Goal: Browse casually: Explore the website without a specific task or goal

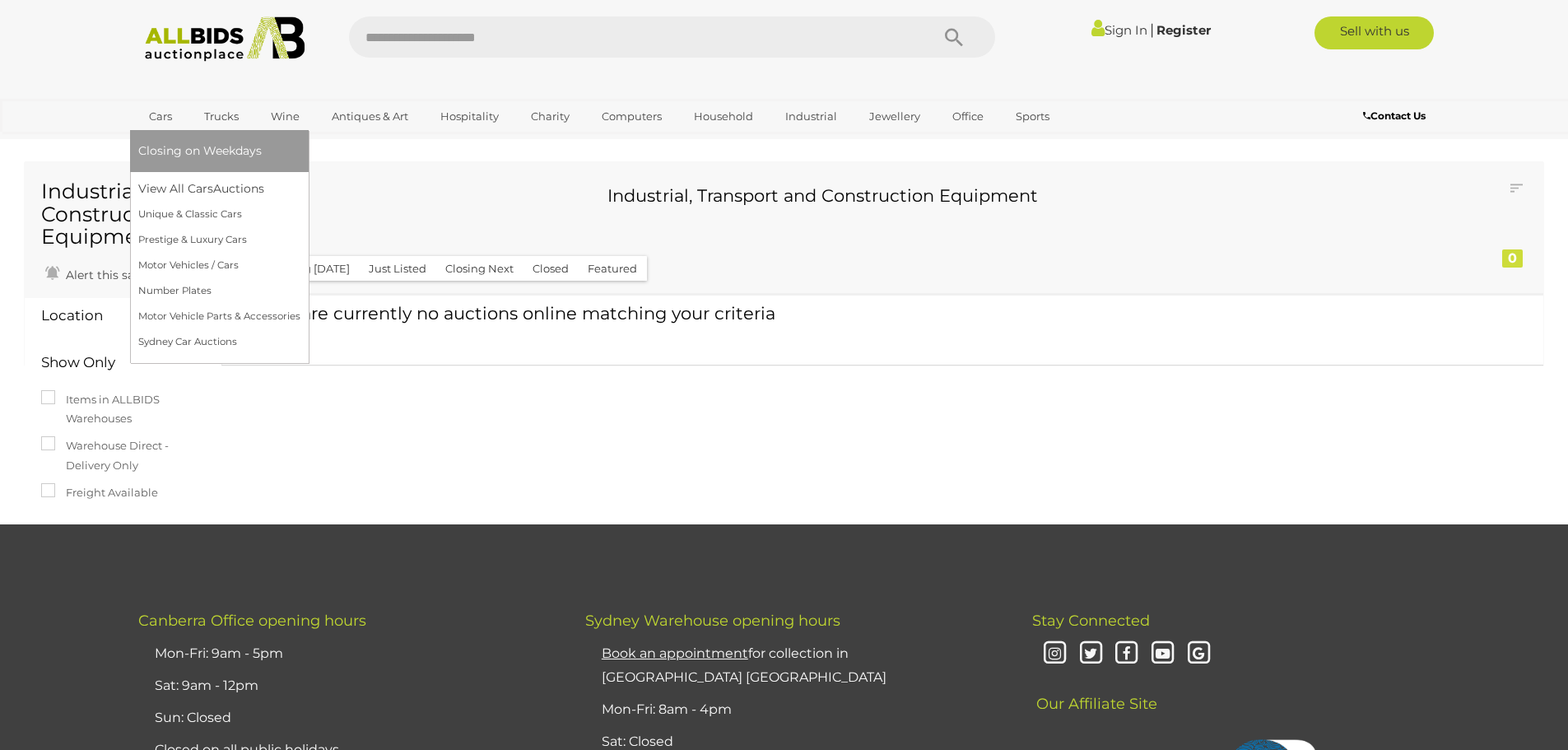
click at [160, 115] on link "Cars" at bounding box center [160, 116] width 44 height 27
click at [166, 183] on link "View All Cars Auctions" at bounding box center [219, 189] width 162 height 25
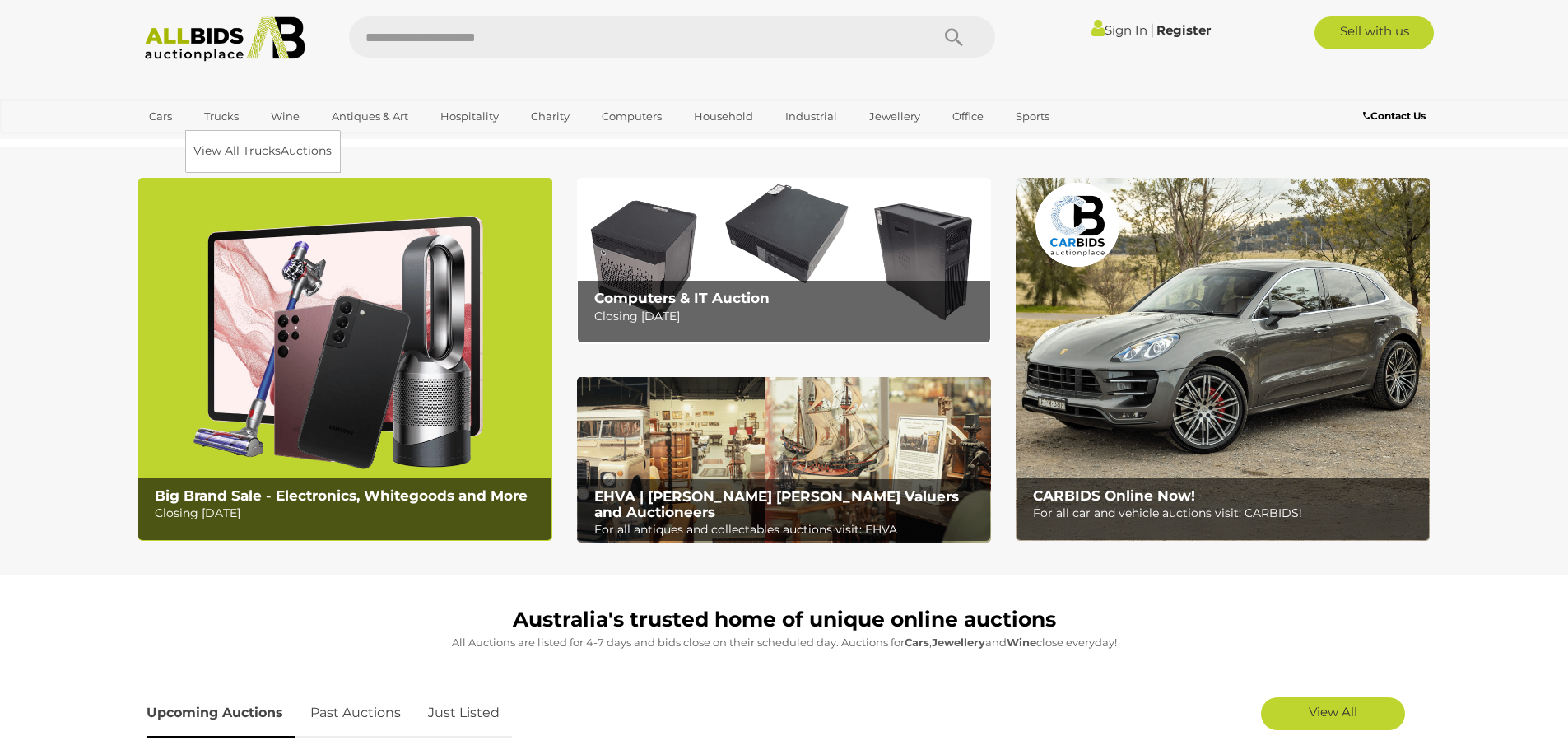
click at [227, 115] on link "Trucks" at bounding box center [221, 116] width 56 height 27
click at [238, 150] on link "View All Trucks Auctions" at bounding box center [266, 150] width 145 height 25
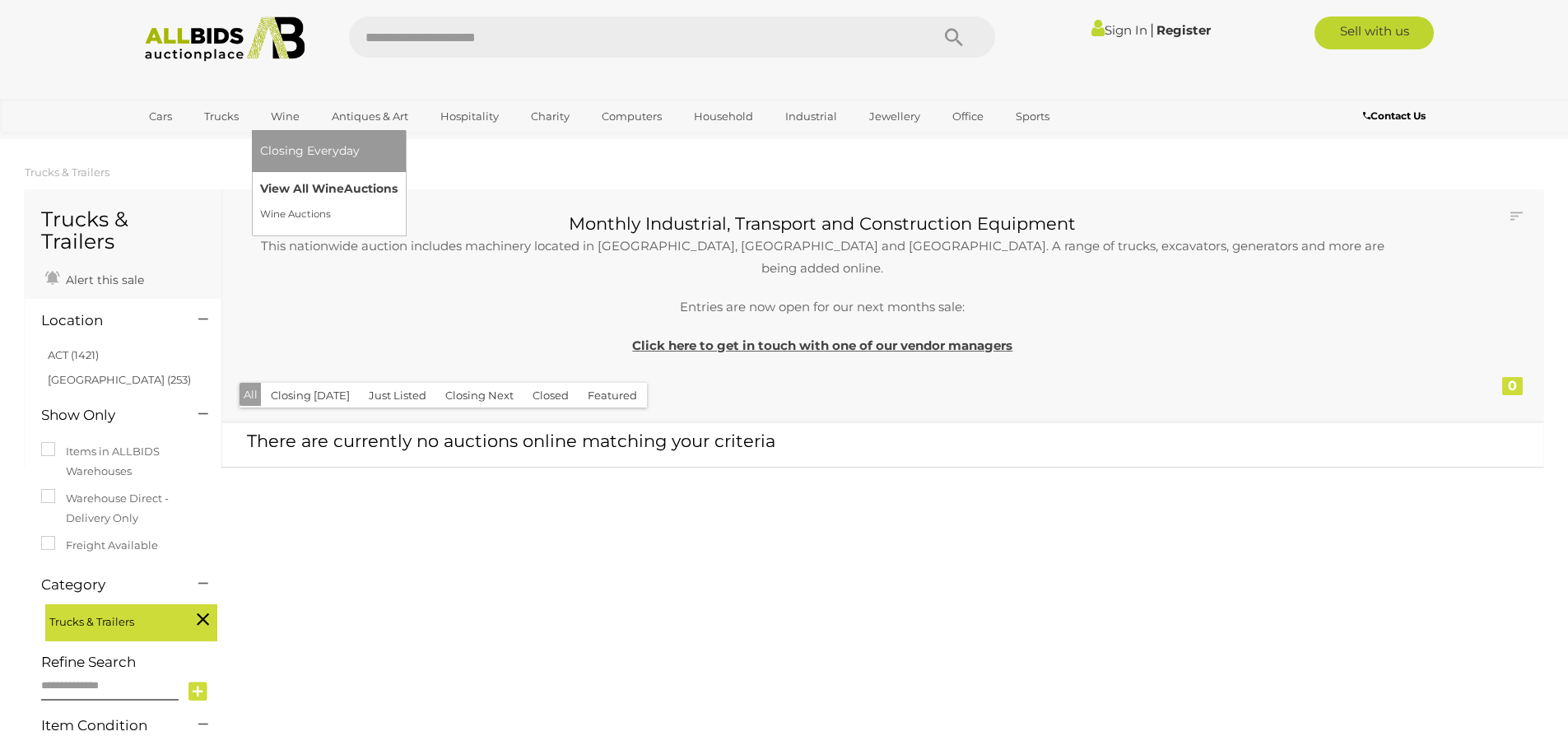
click at [305, 187] on link "View All Wine Auctions" at bounding box center [328, 189] width 138 height 25
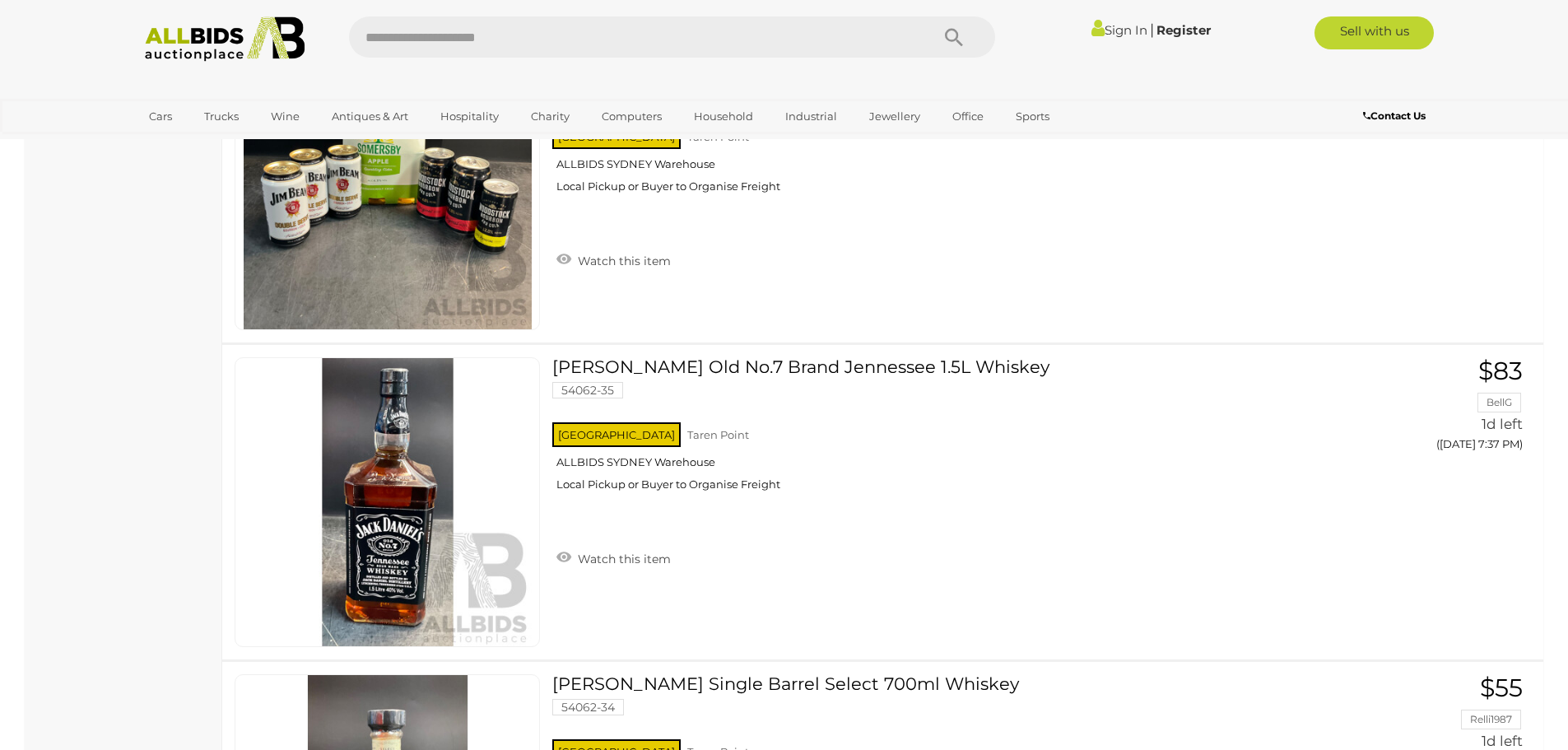
scroll to position [7659, 0]
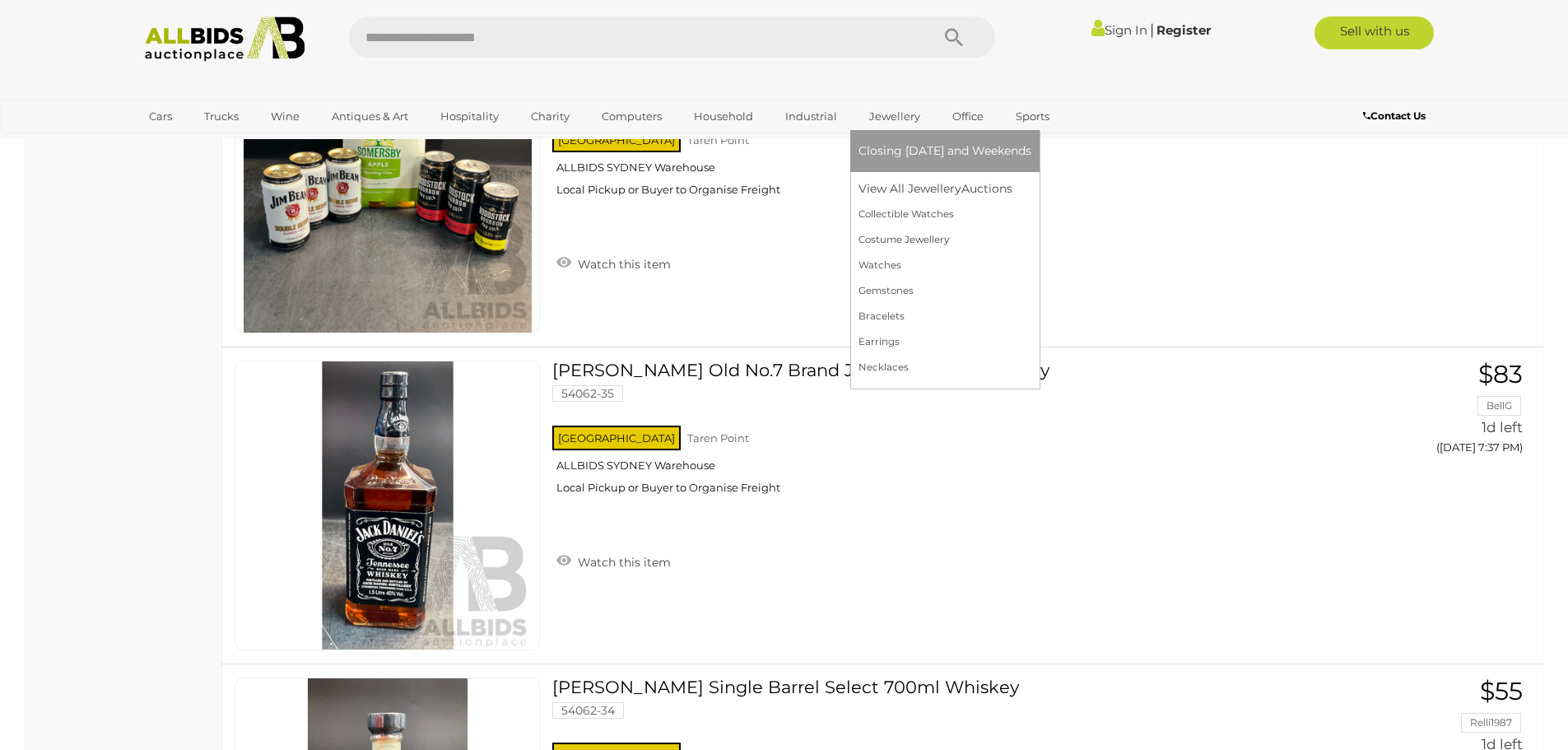
click at [904, 117] on link "Jewellery" at bounding box center [894, 116] width 72 height 27
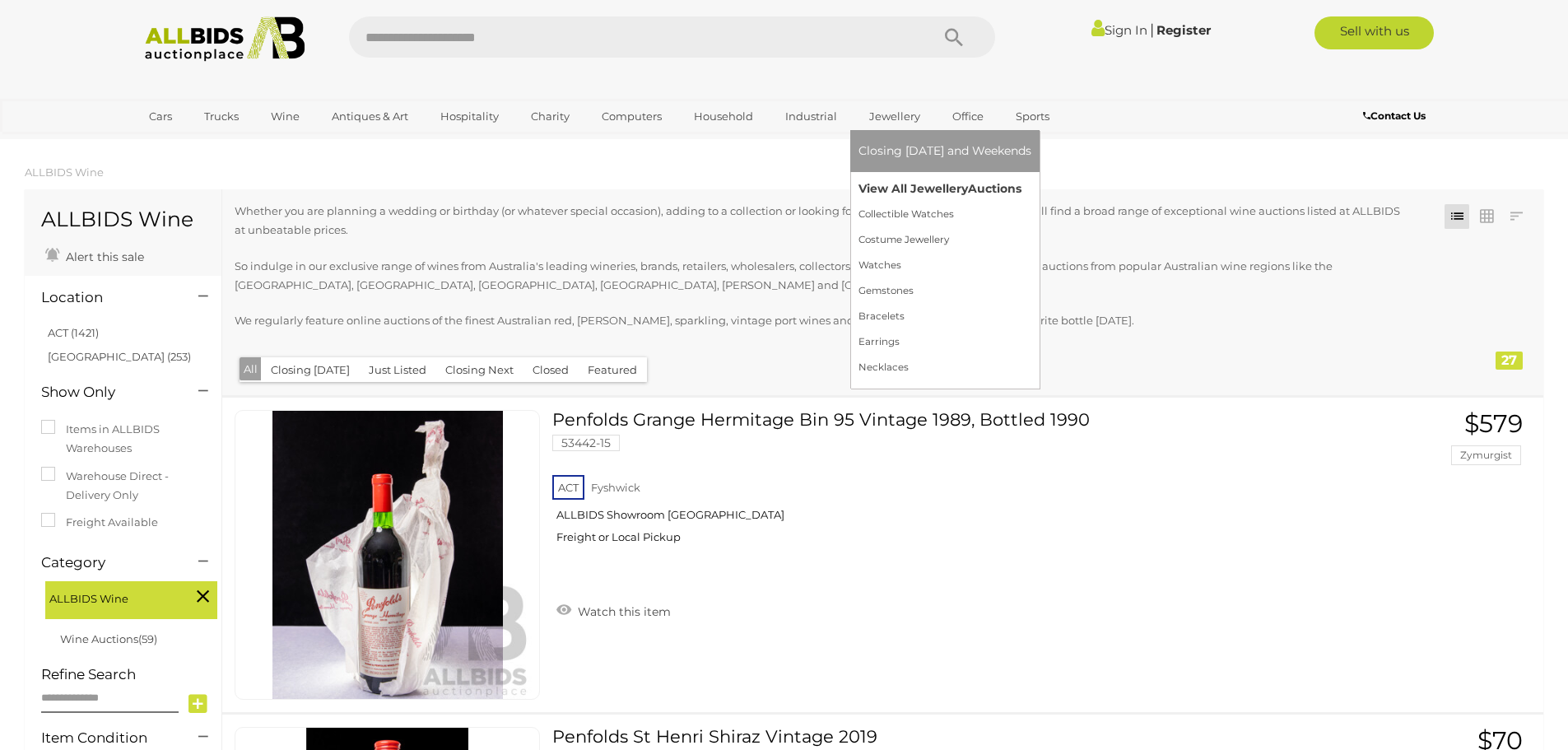
click at [909, 188] on link "View All Jewellery Auctions" at bounding box center [945, 189] width 173 height 25
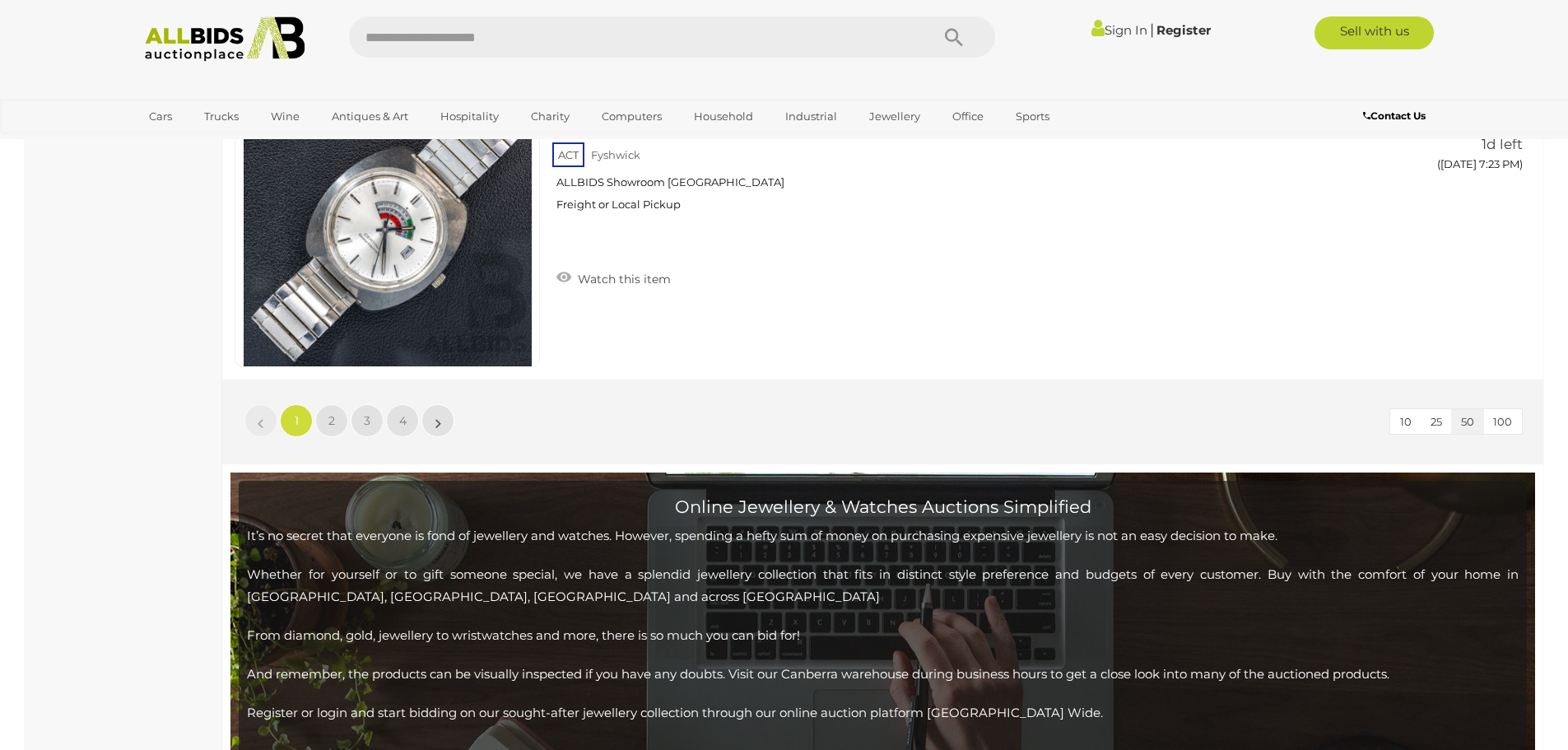
scroll to position [15894, 0]
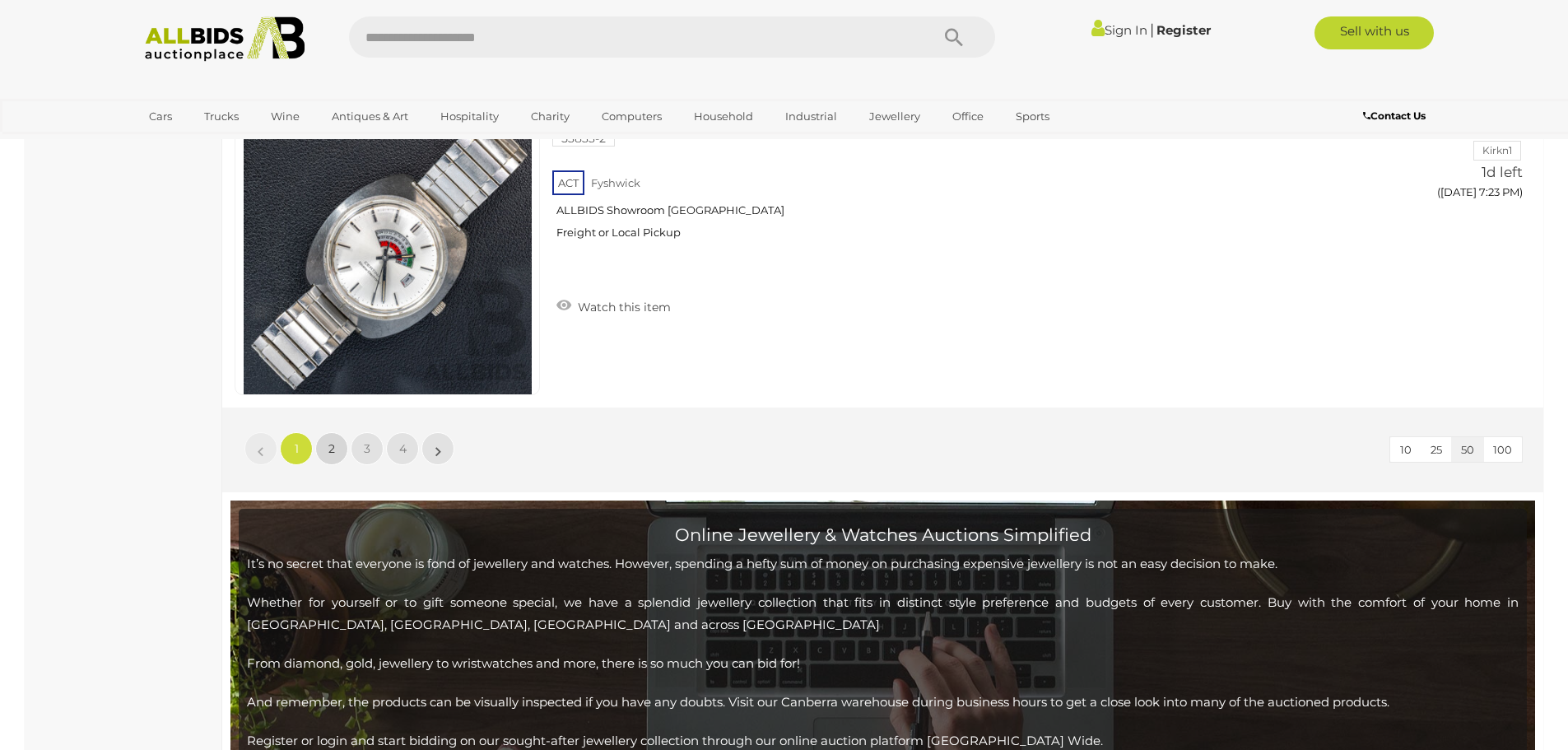
click at [332, 446] on span "2" at bounding box center [331, 449] width 7 height 15
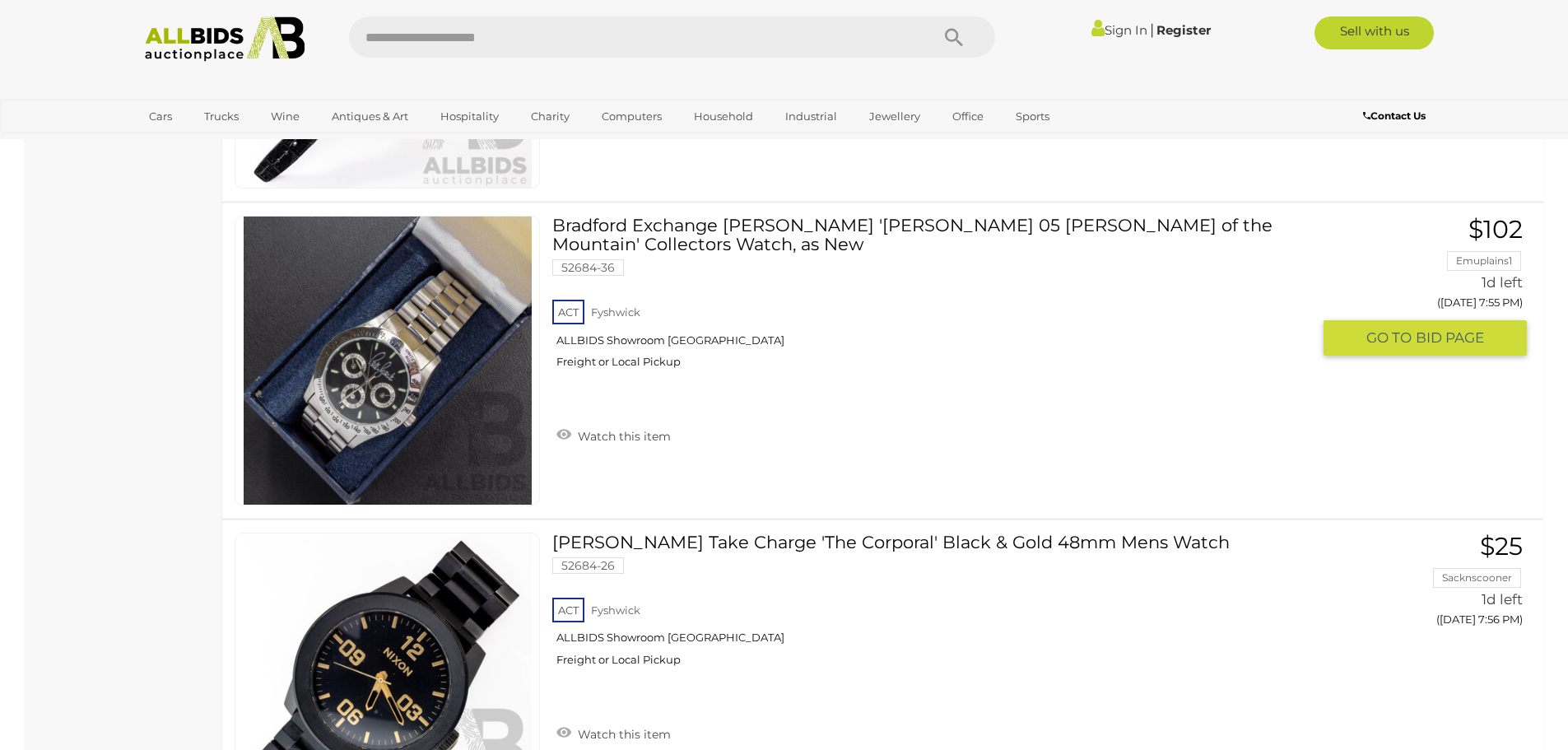
scroll to position [9096, 0]
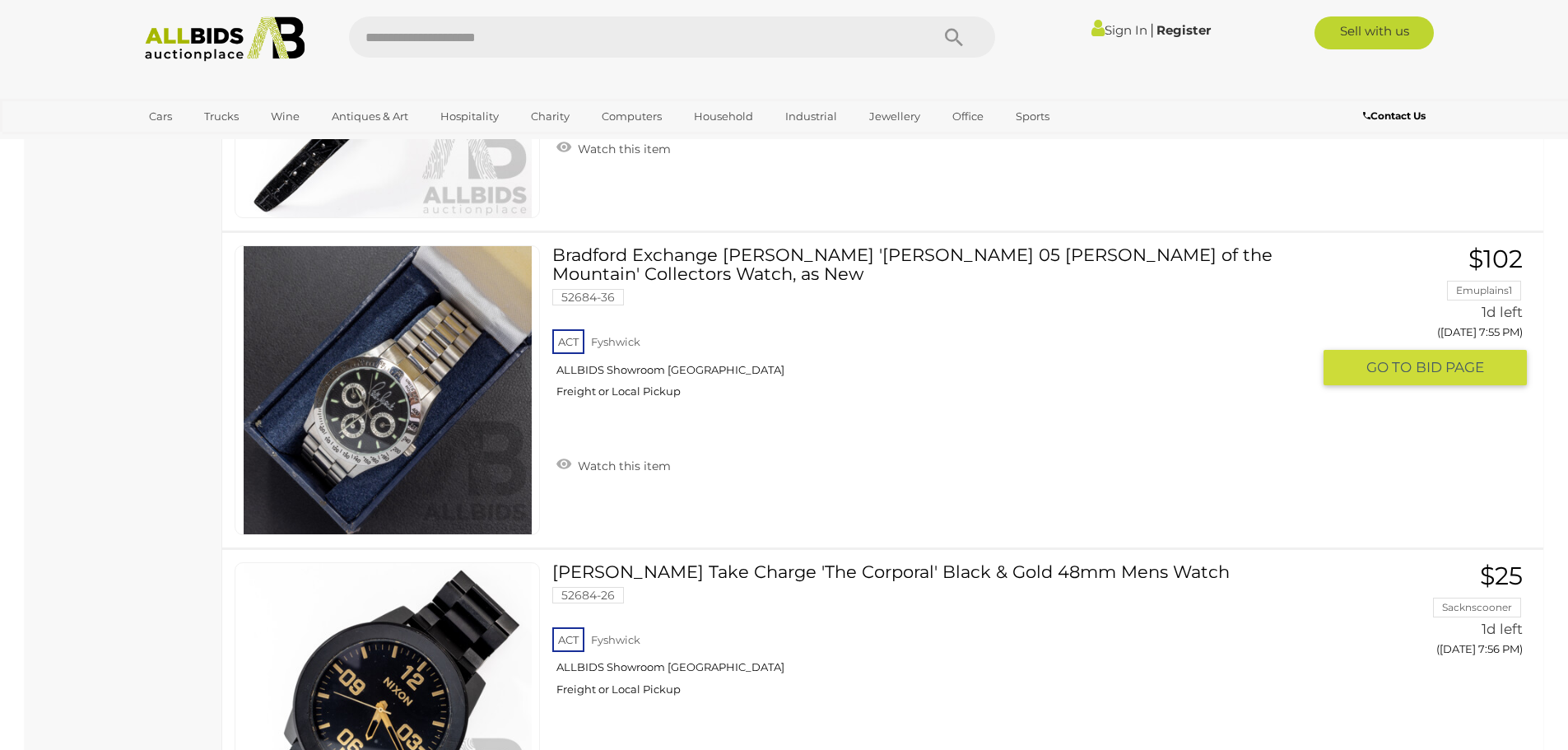
click at [371, 427] on img at bounding box center [388, 390] width 288 height 288
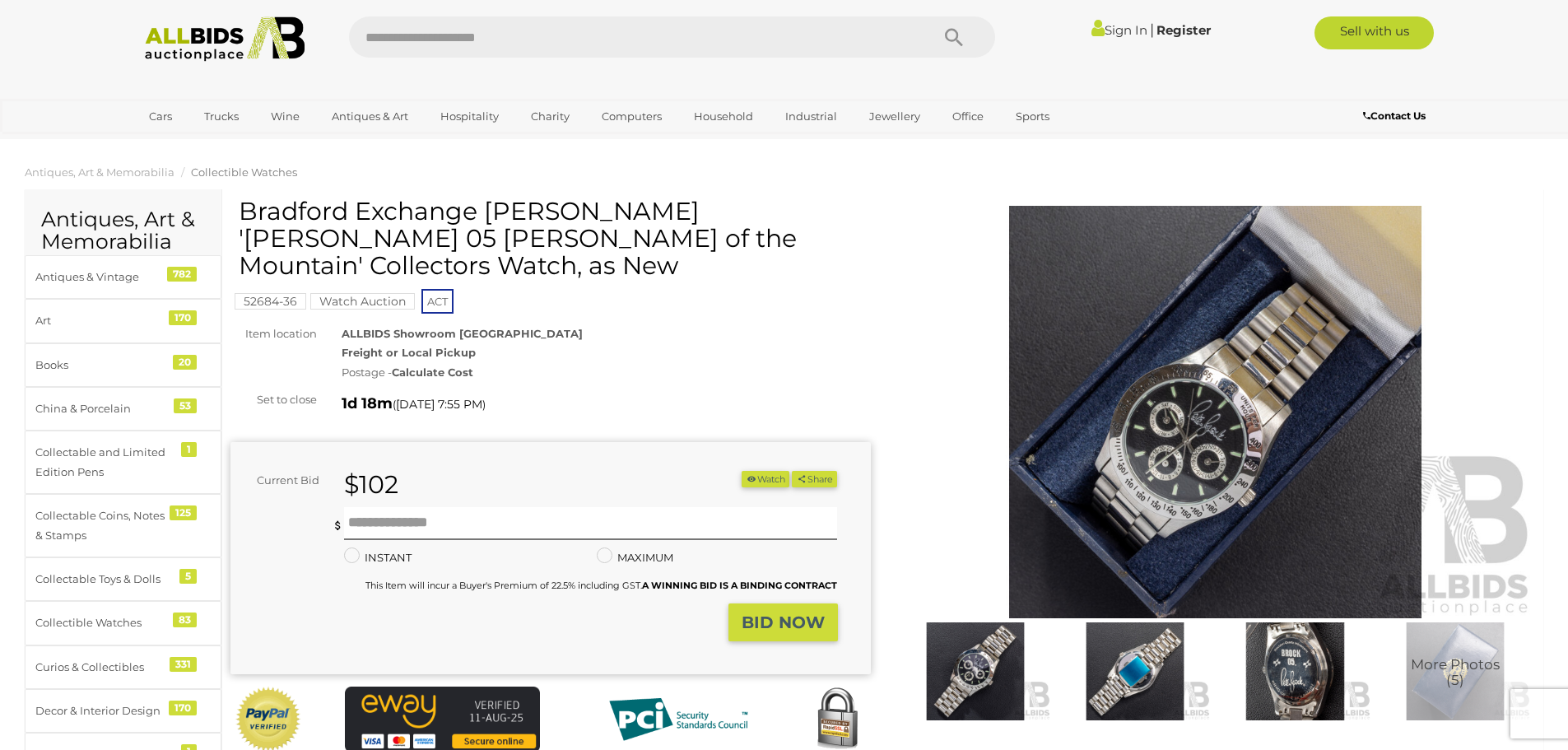
click at [1256, 461] on img at bounding box center [1215, 412] width 641 height 413
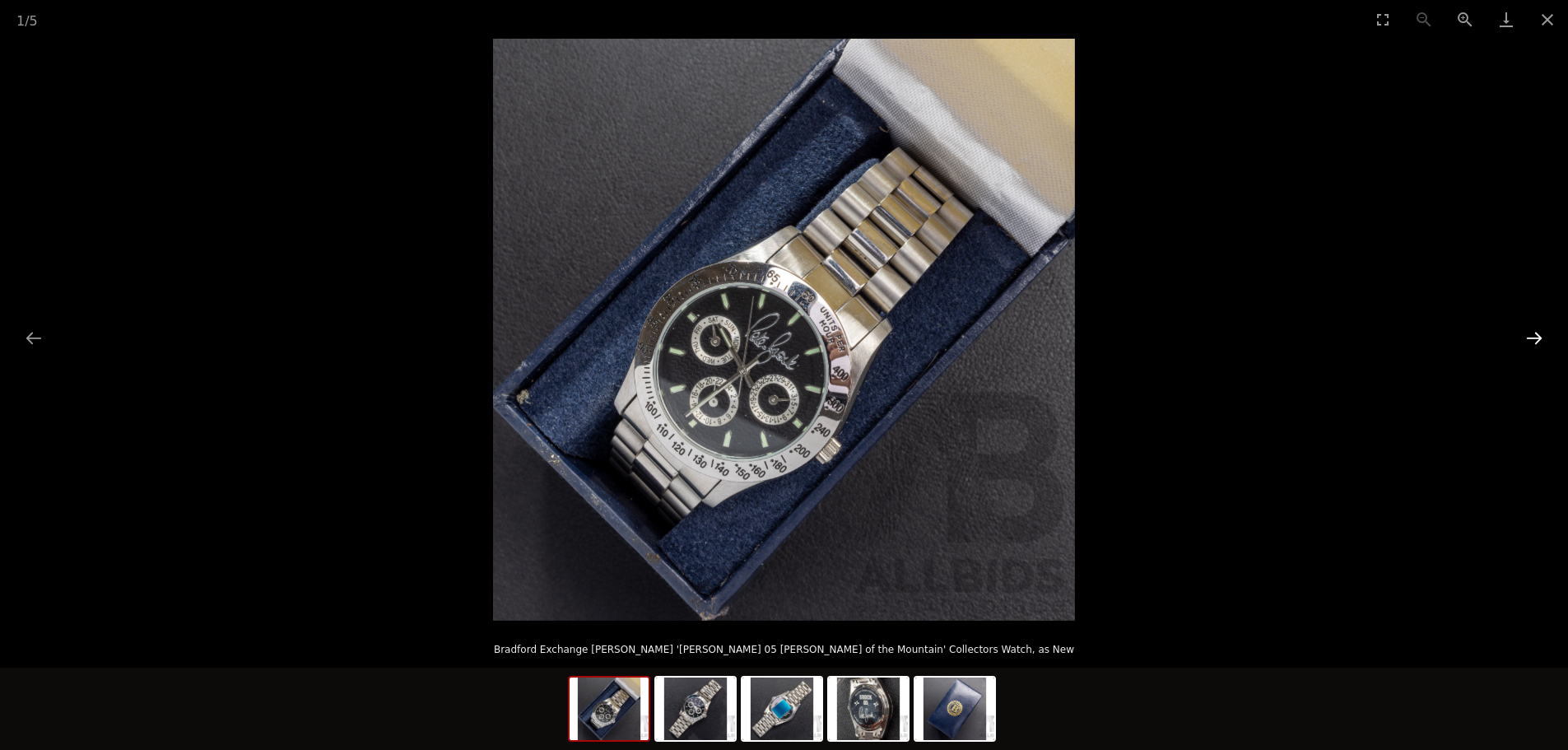
click at [1537, 338] on button "Next slide" at bounding box center [1534, 338] width 35 height 32
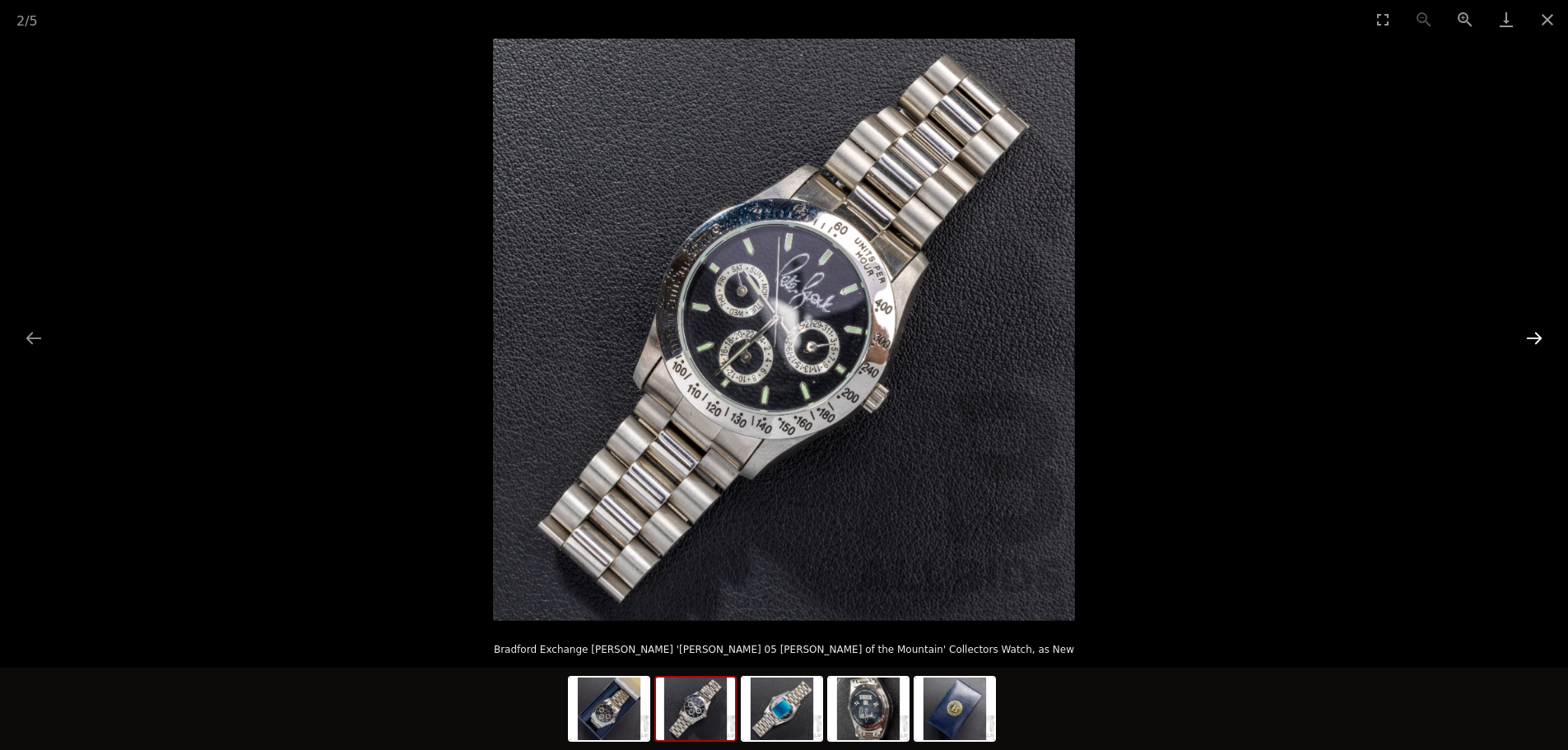
click at [1537, 338] on button "Next slide" at bounding box center [1534, 338] width 35 height 32
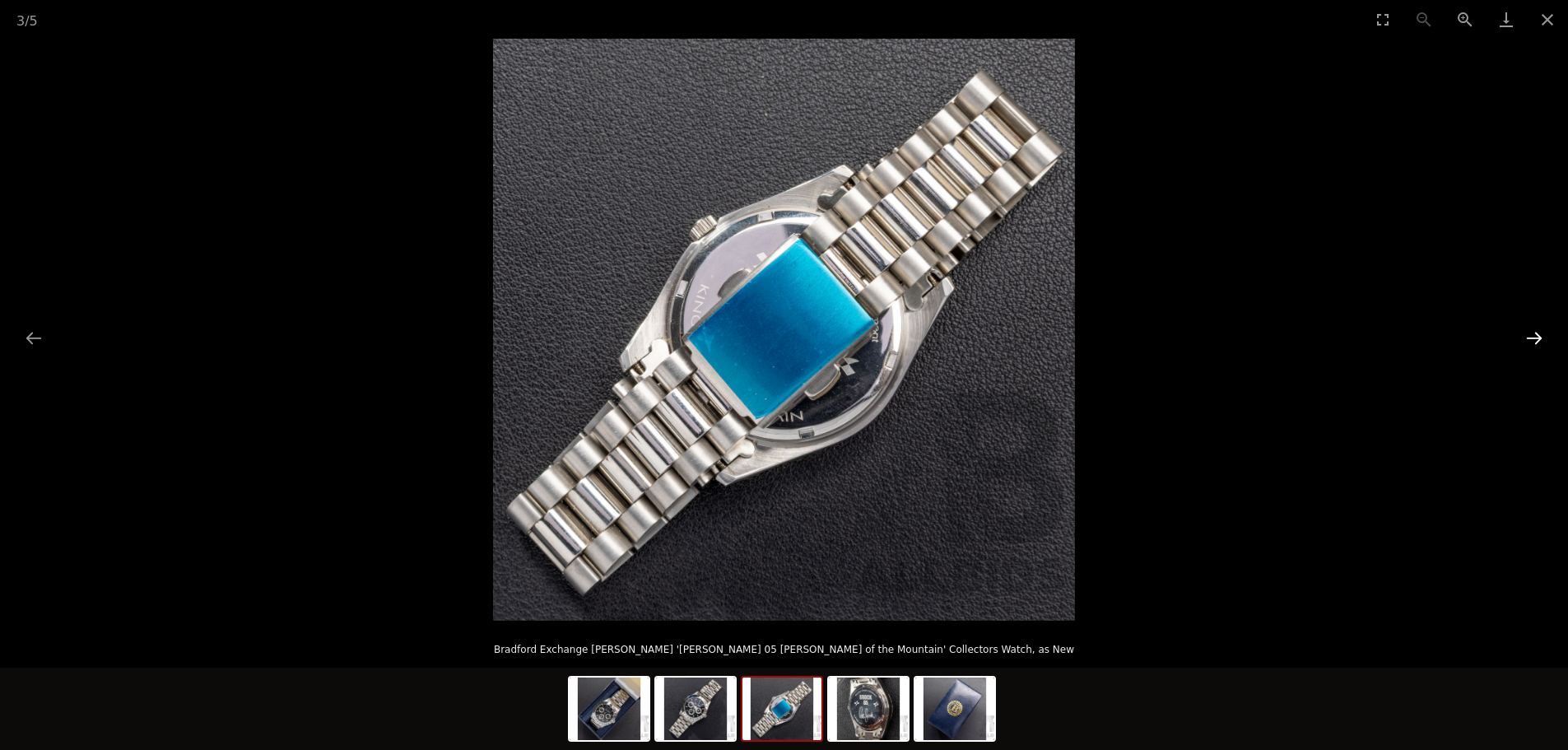
click at [1537, 338] on button "Next slide" at bounding box center [1534, 338] width 35 height 32
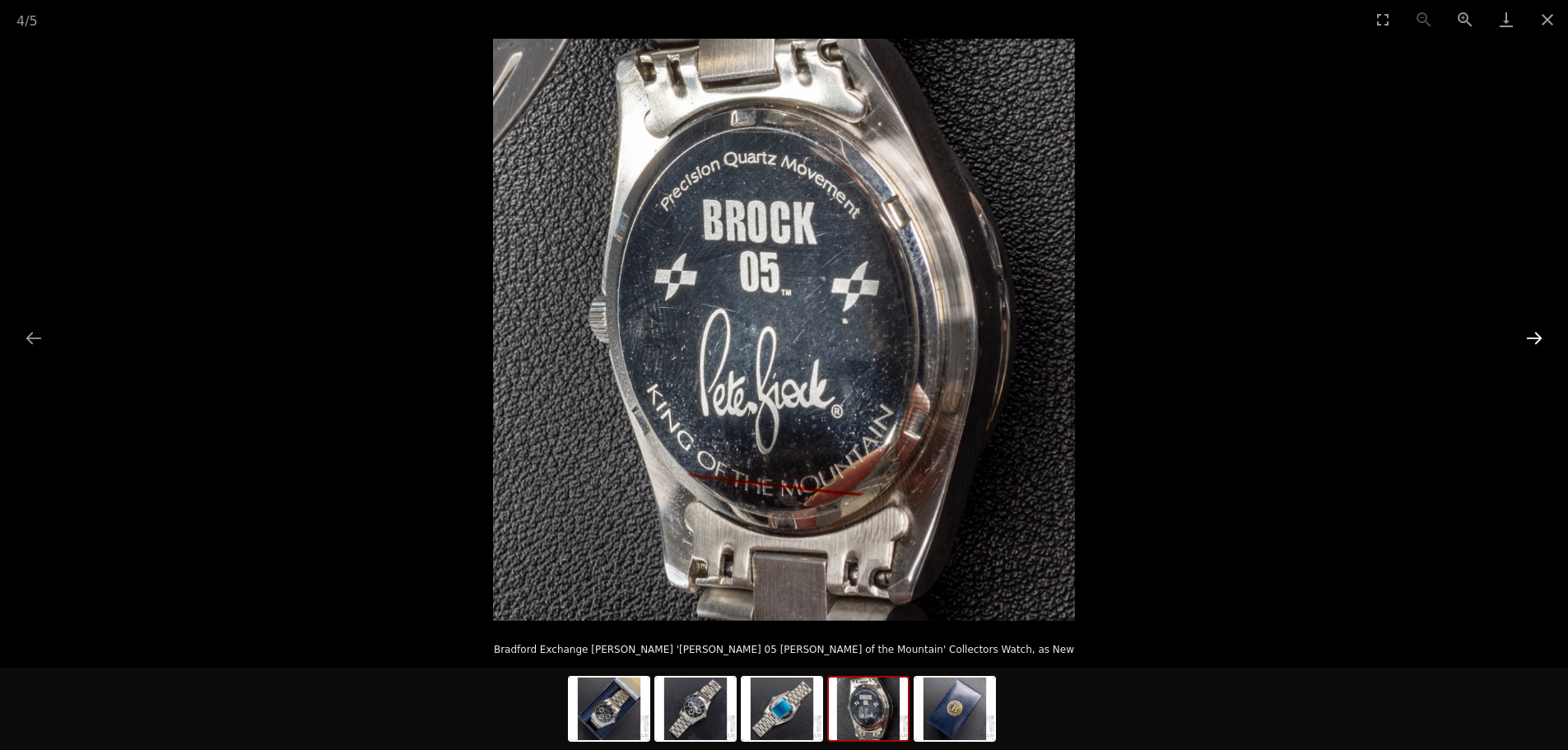
click at [1537, 338] on button "Next slide" at bounding box center [1534, 338] width 35 height 32
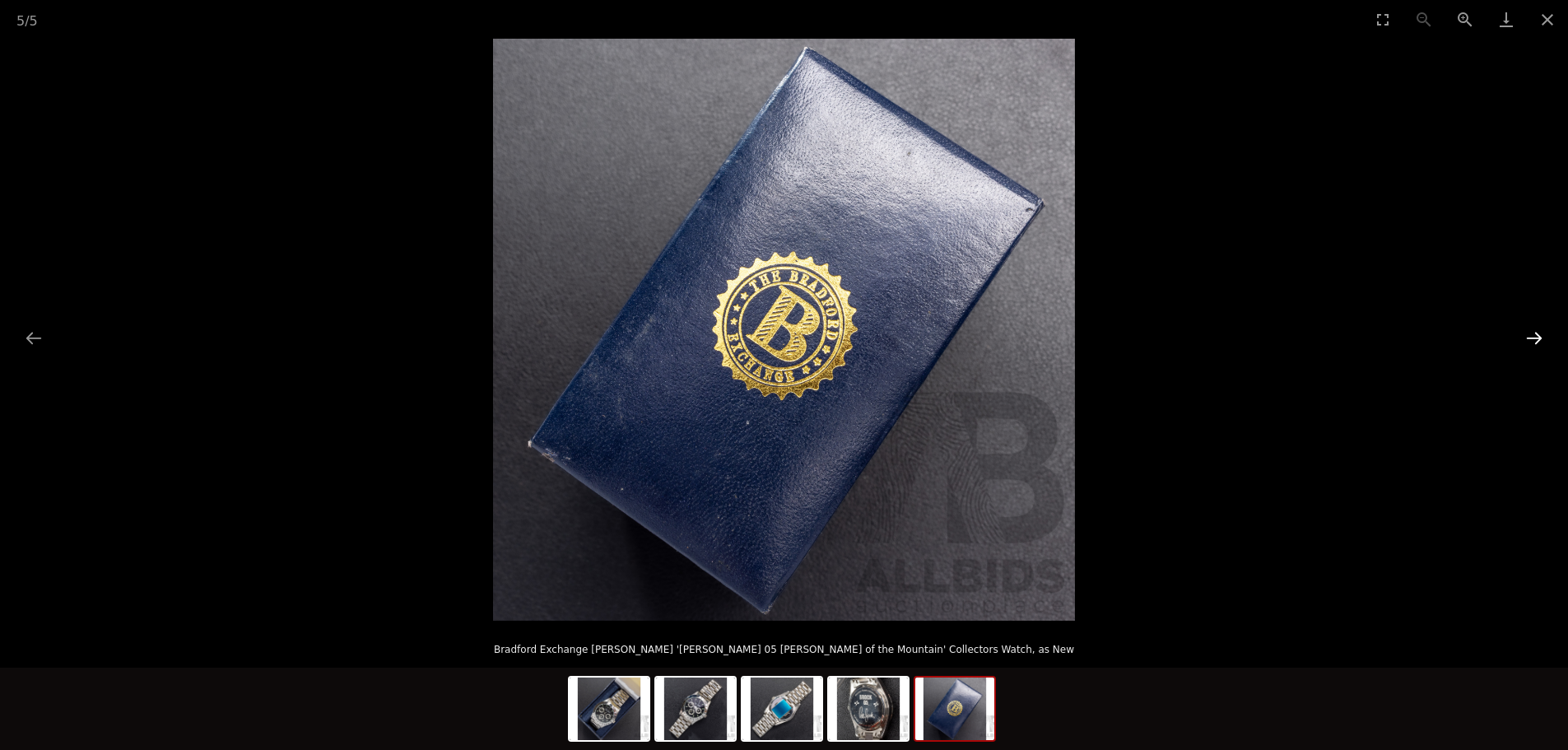
click at [1537, 338] on button "Next slide" at bounding box center [1534, 338] width 35 height 32
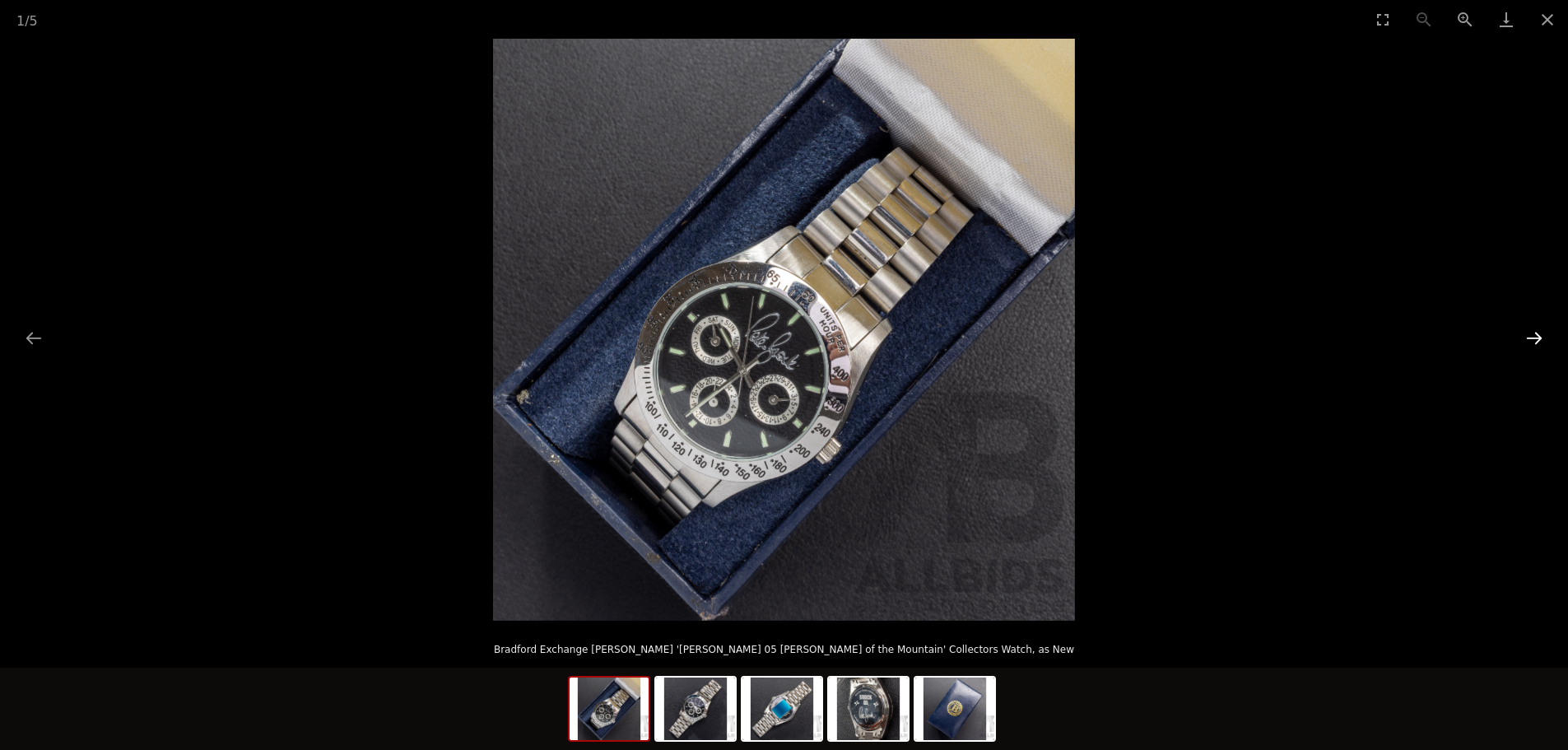
click at [1537, 338] on button "Next slide" at bounding box center [1534, 338] width 35 height 32
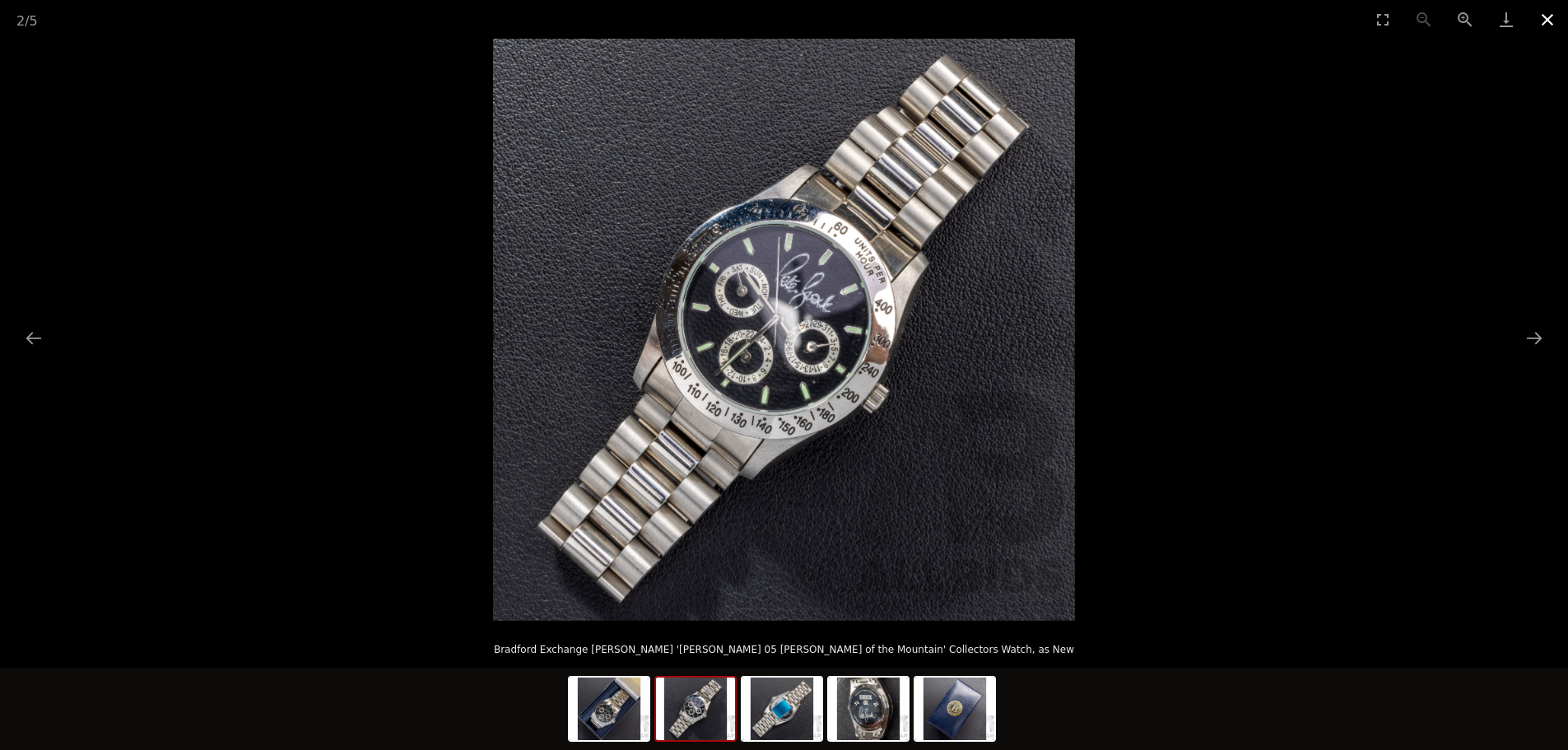
click at [1551, 17] on button "Close gallery" at bounding box center [1547, 19] width 41 height 38
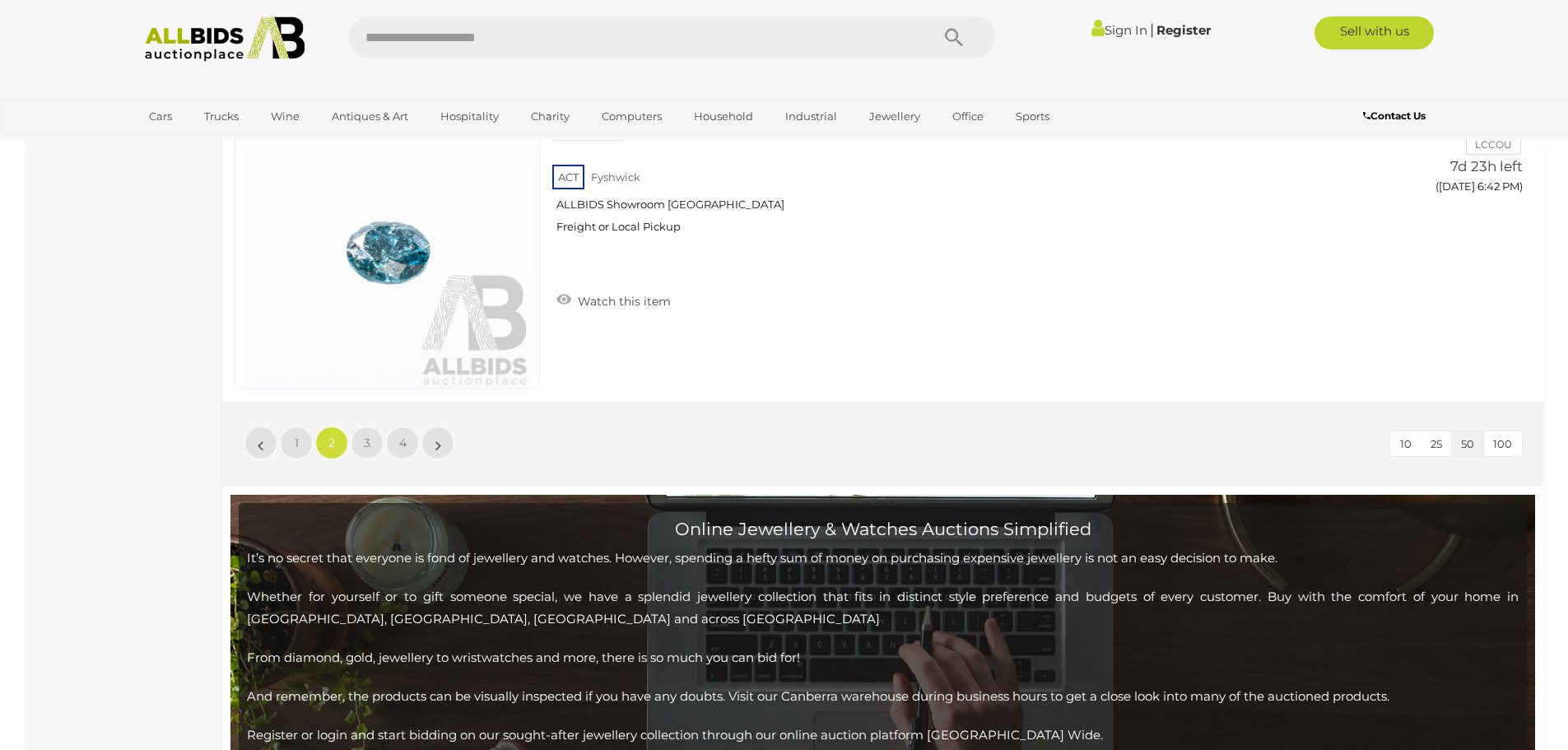
scroll to position [16077, 0]
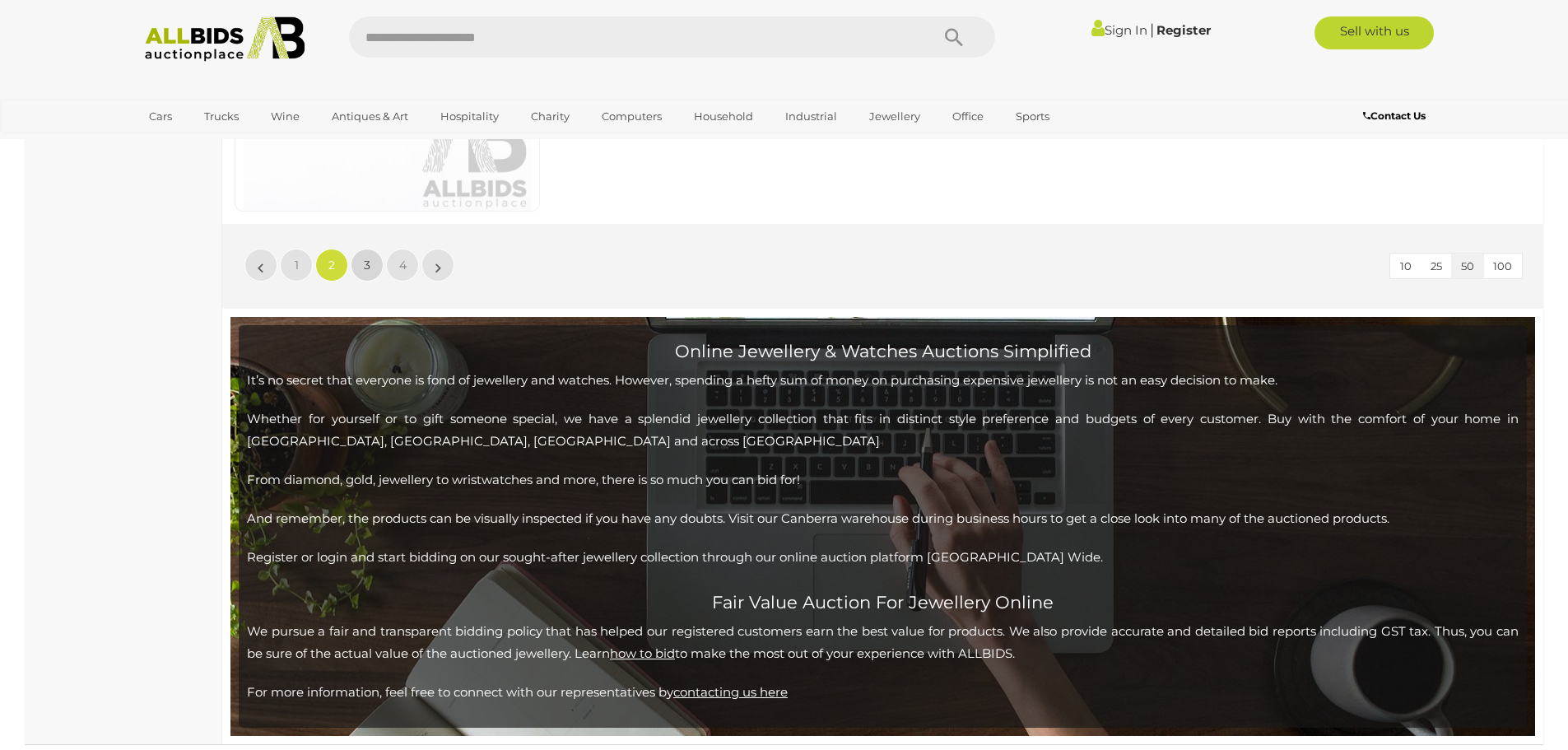
click at [362, 265] on link "3" at bounding box center [367, 265] width 33 height 33
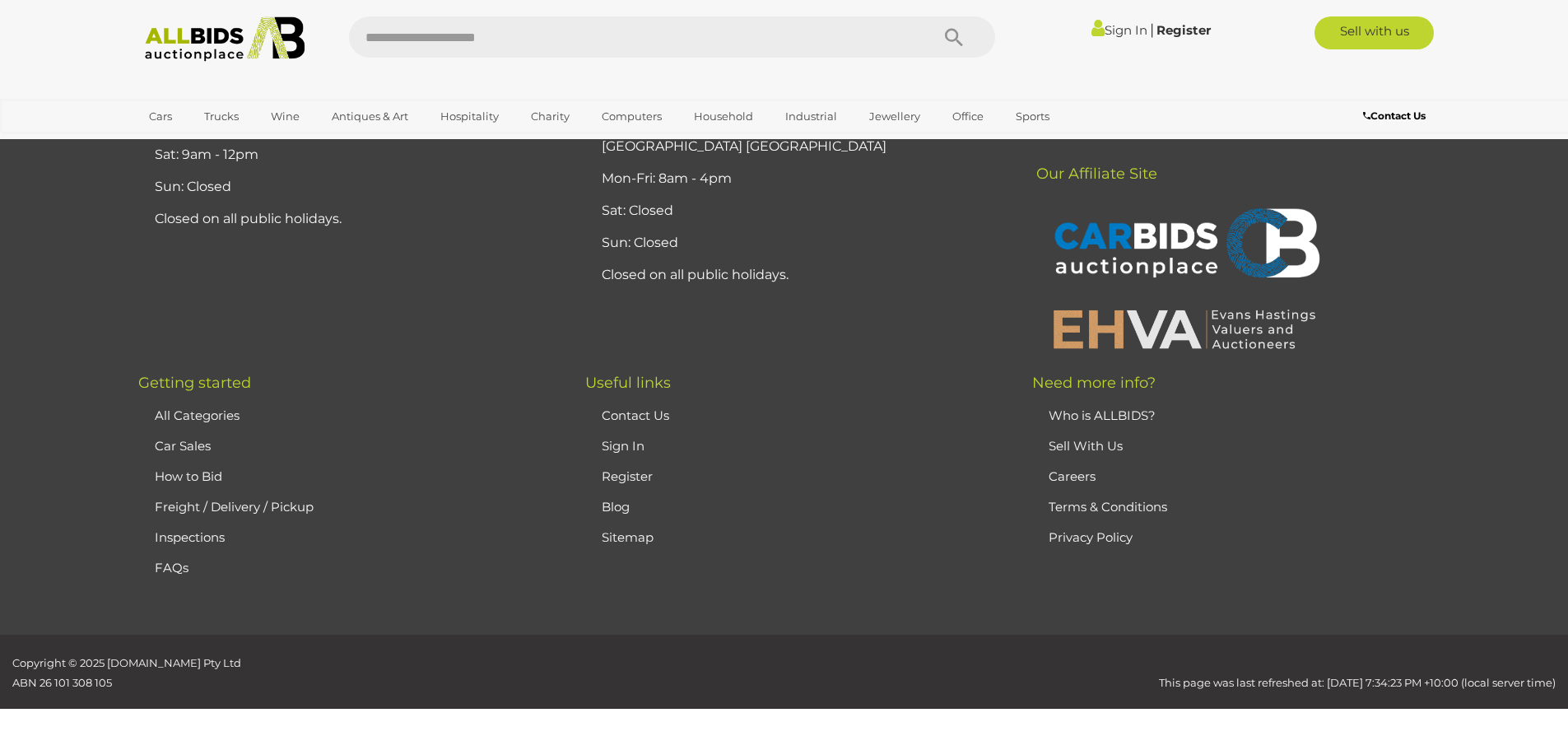
scroll to position [284, 0]
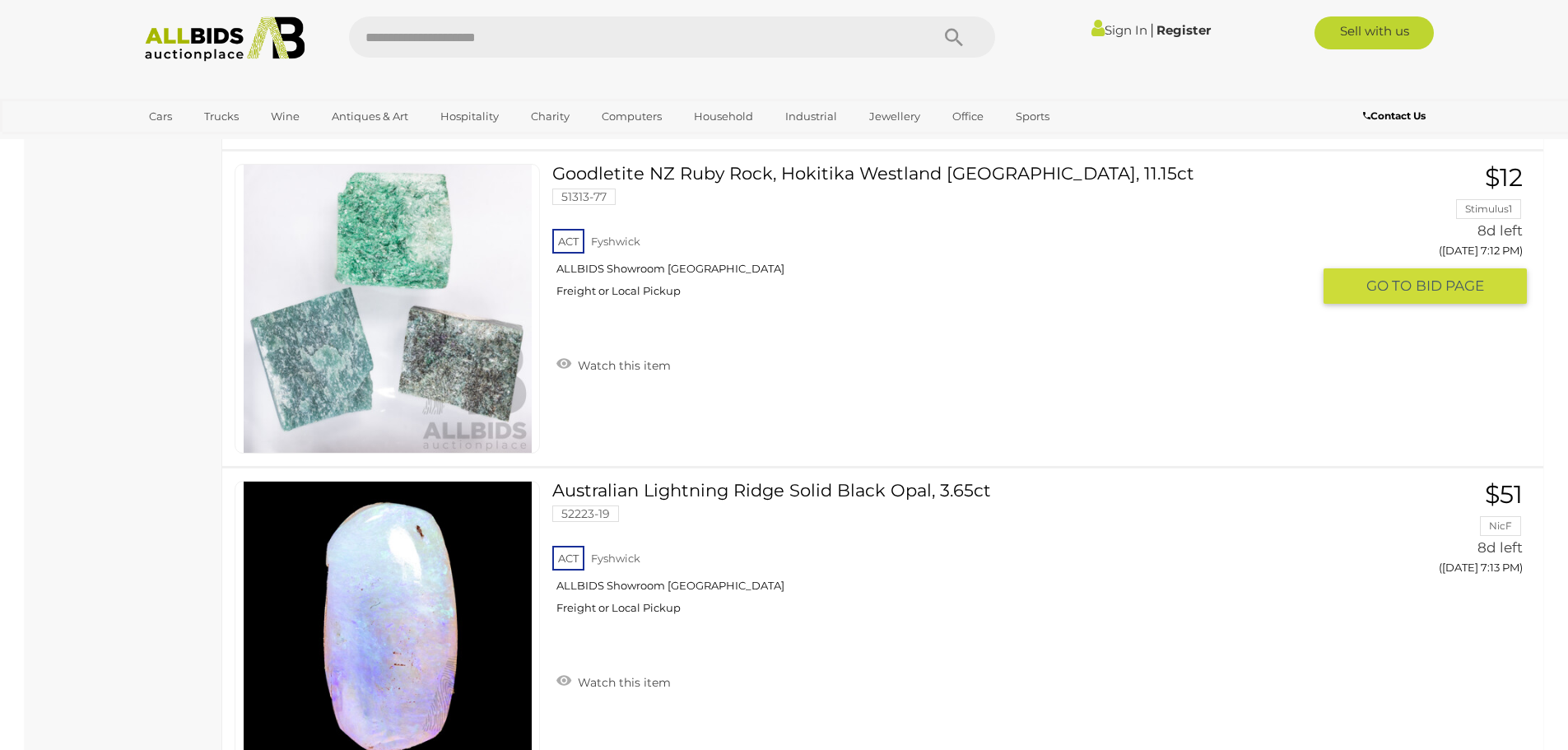
scroll to position [9507, 0]
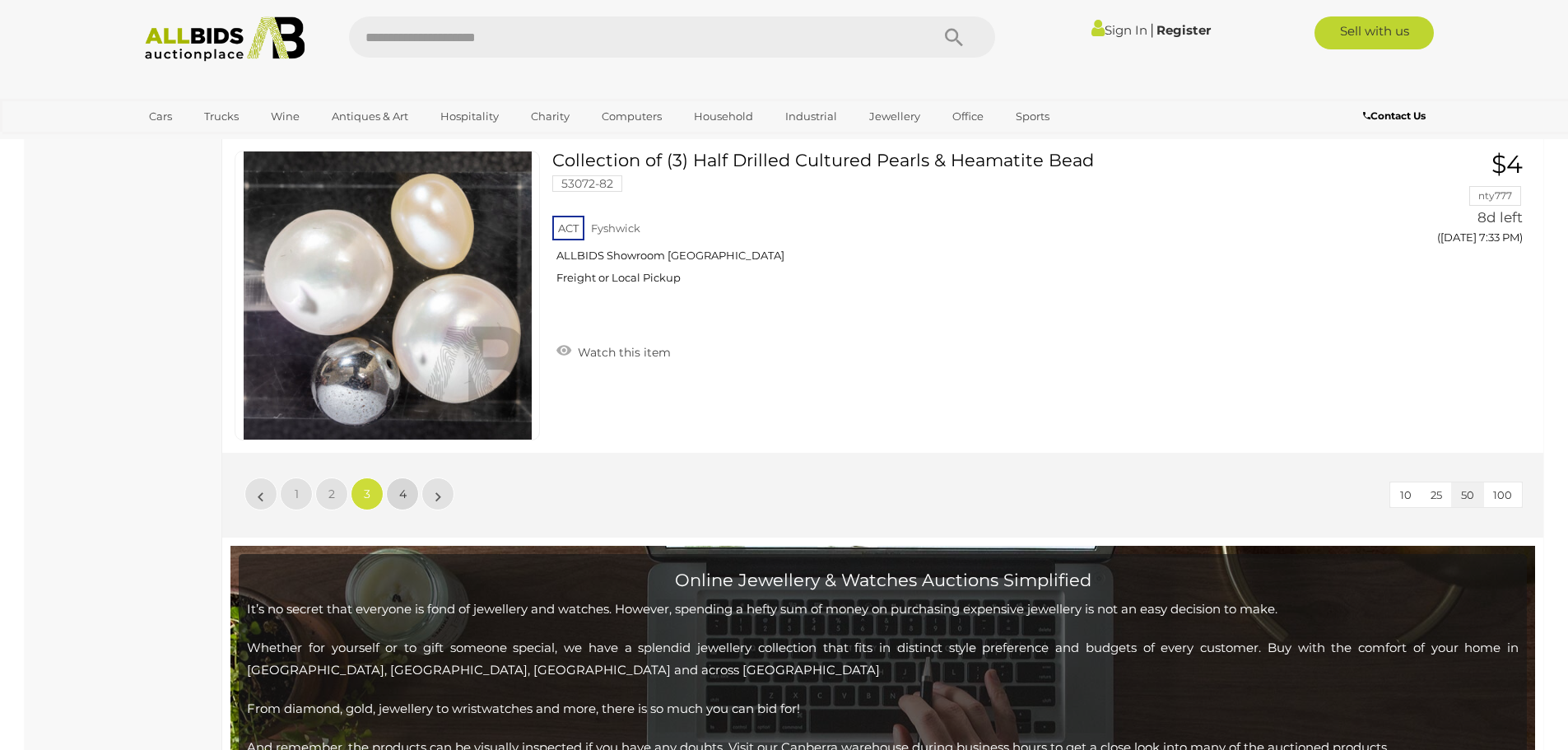
click at [411, 492] on link "4" at bounding box center [402, 494] width 33 height 33
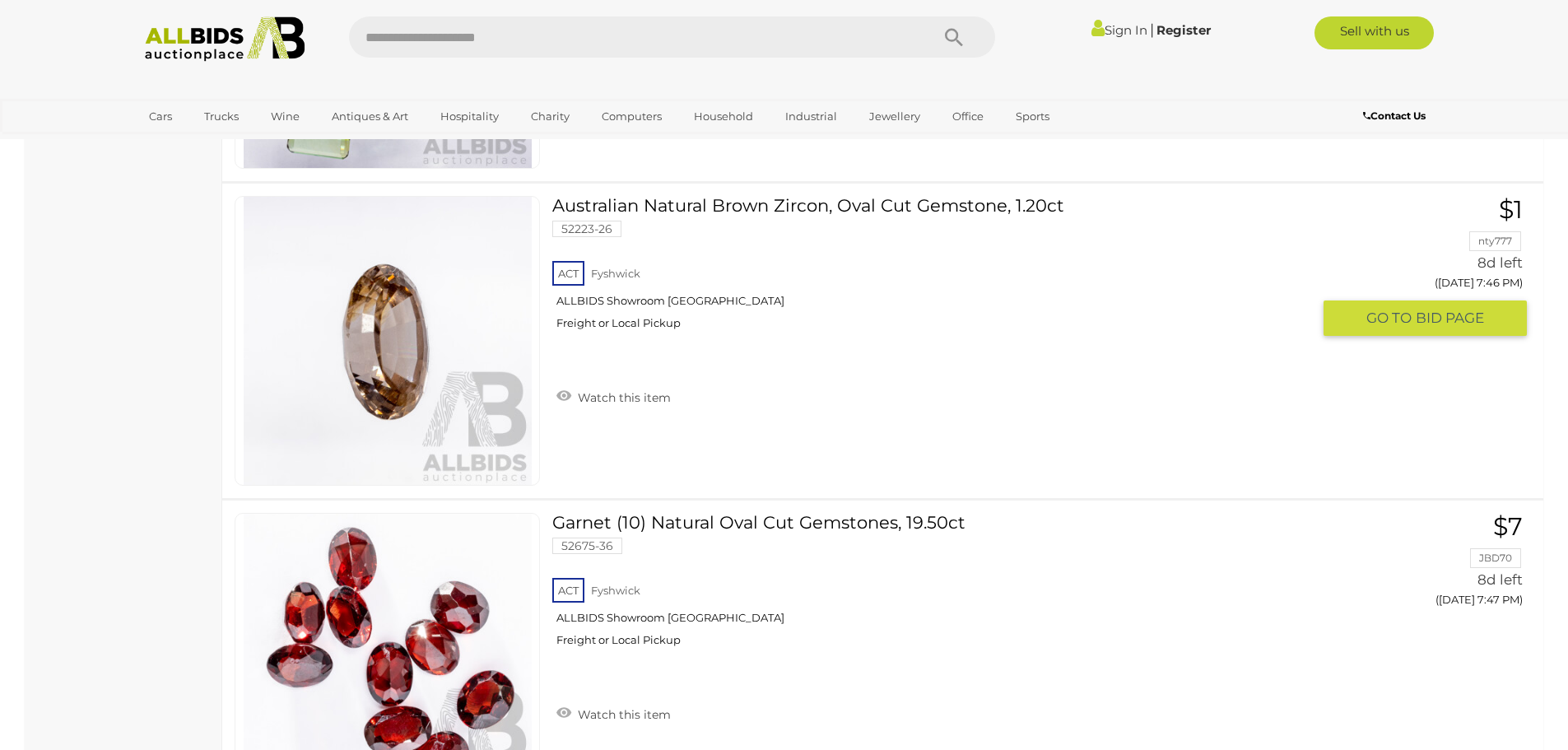
scroll to position [3661, 0]
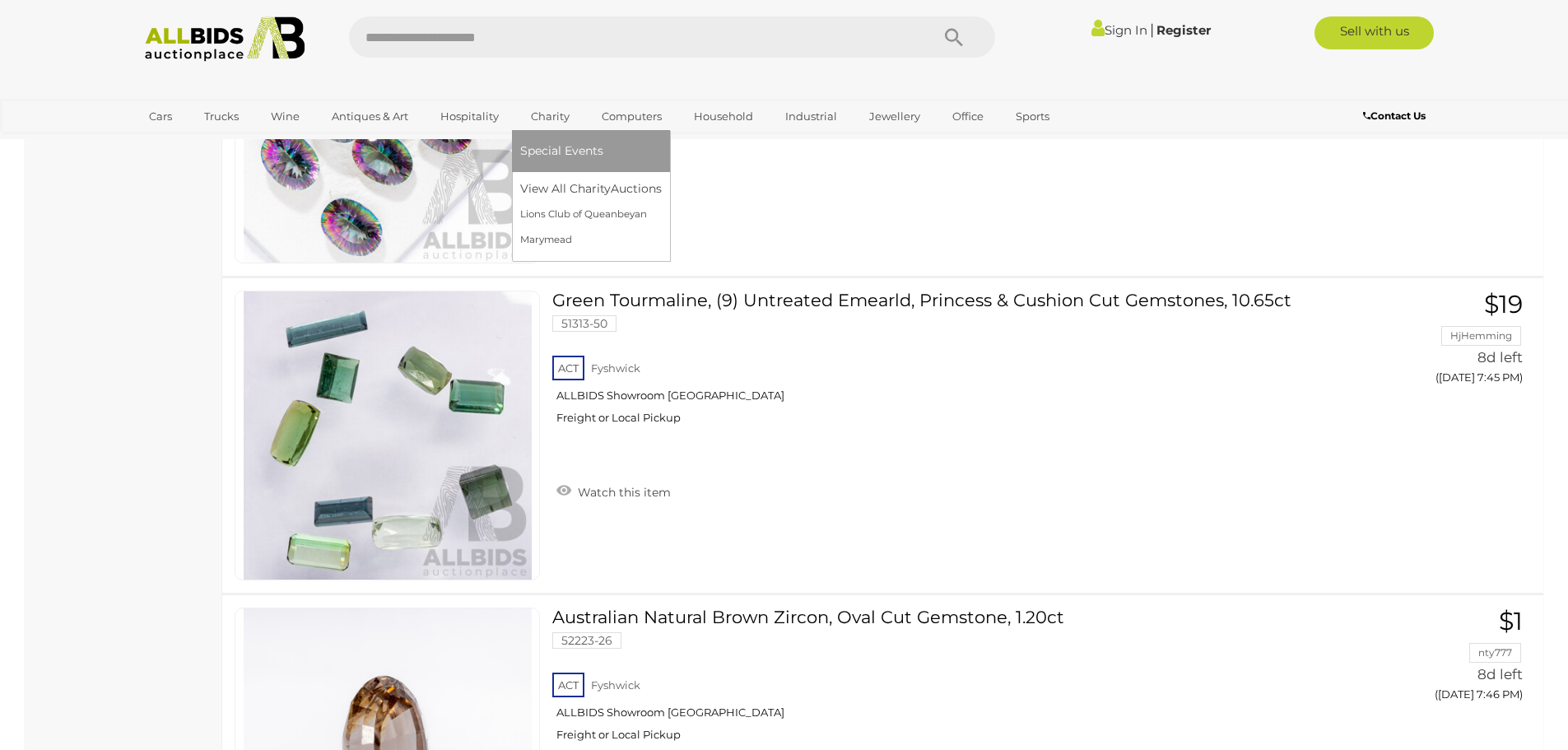
click at [553, 116] on link "Charity" at bounding box center [550, 116] width 60 height 27
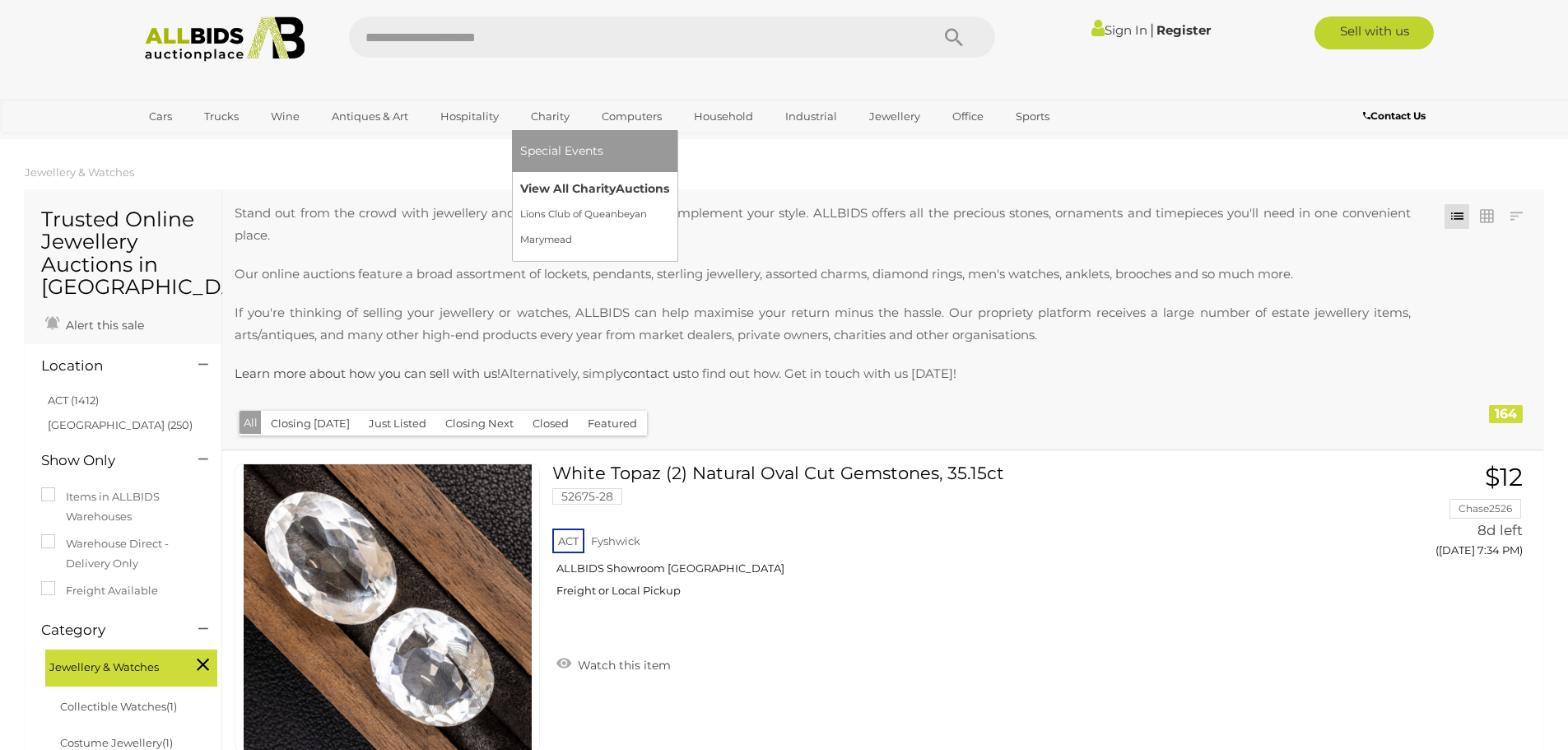
click at [573, 185] on link "View All Charity Auctions" at bounding box center [594, 189] width 149 height 25
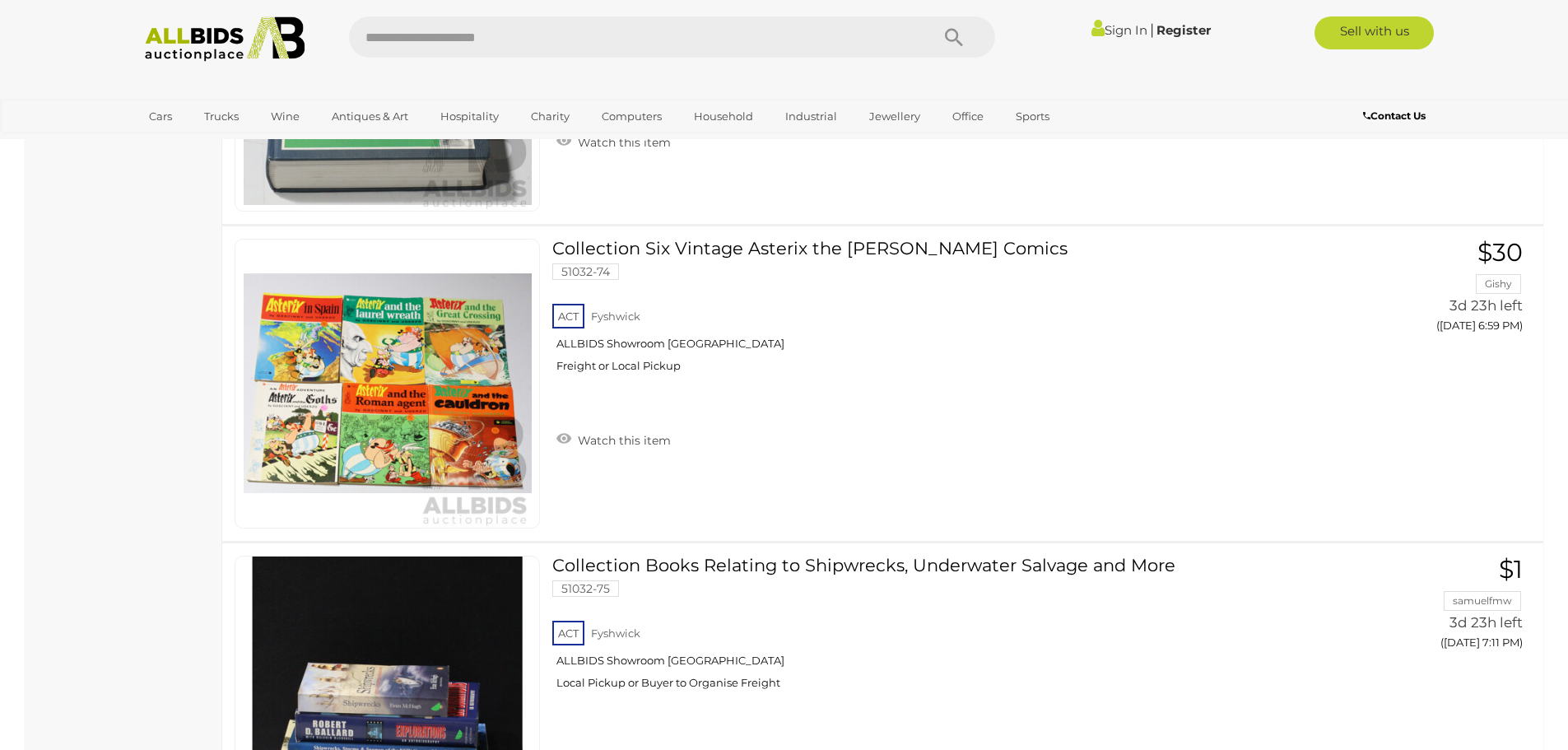
scroll to position [2471, 0]
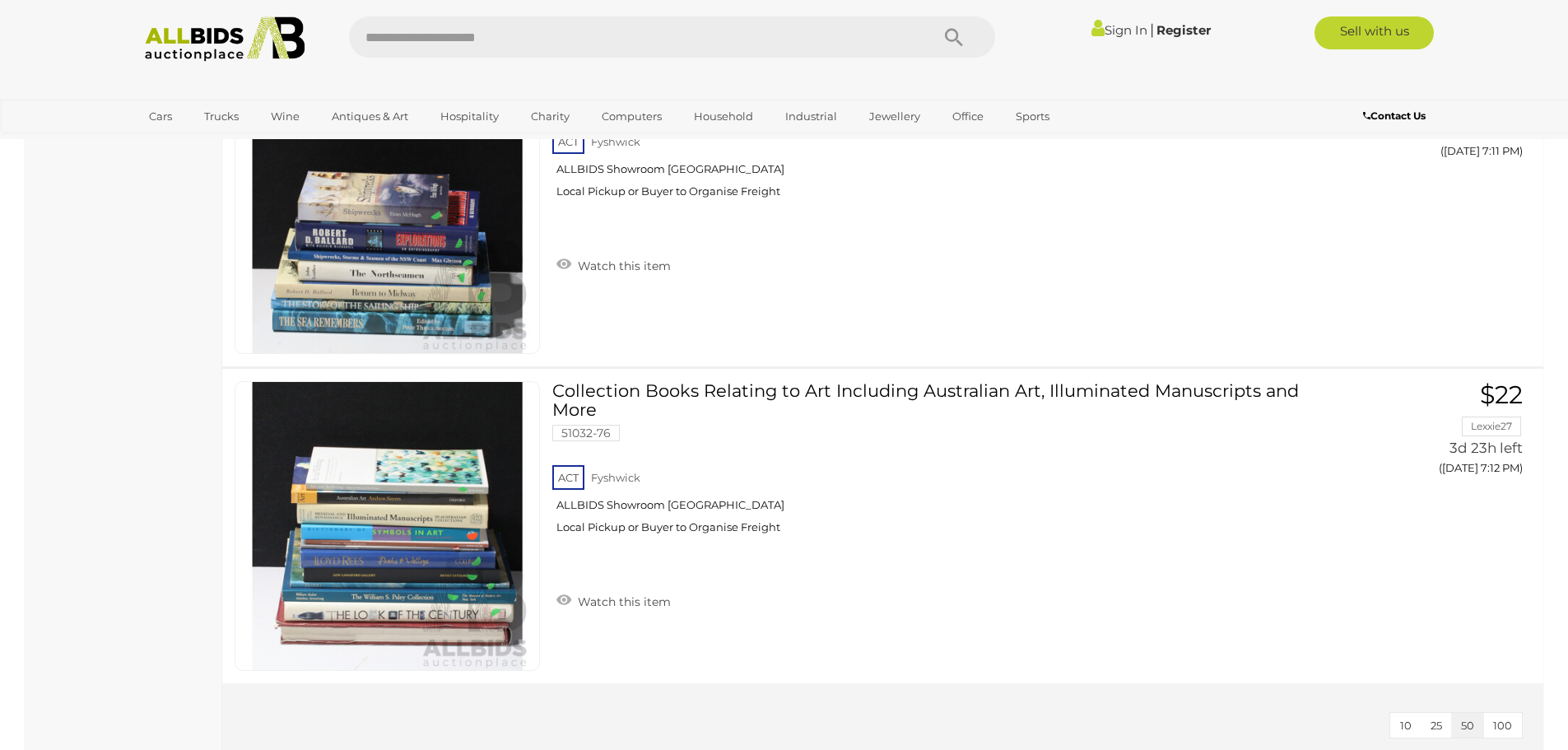
drag, startPoint x: 0, startPoint y: 0, endPoint x: 366, endPoint y: 294, distance: 469.5
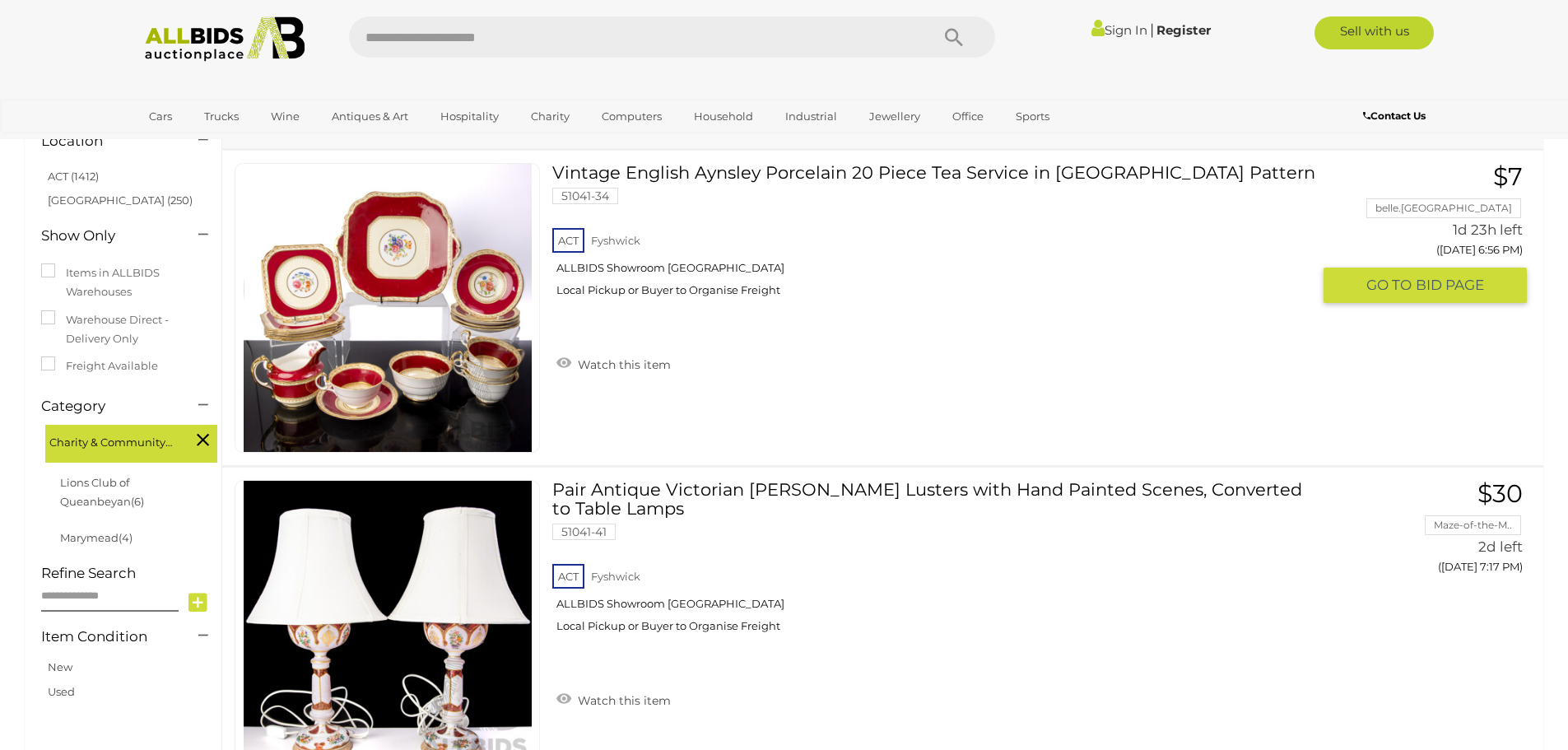
scroll to position [0, 0]
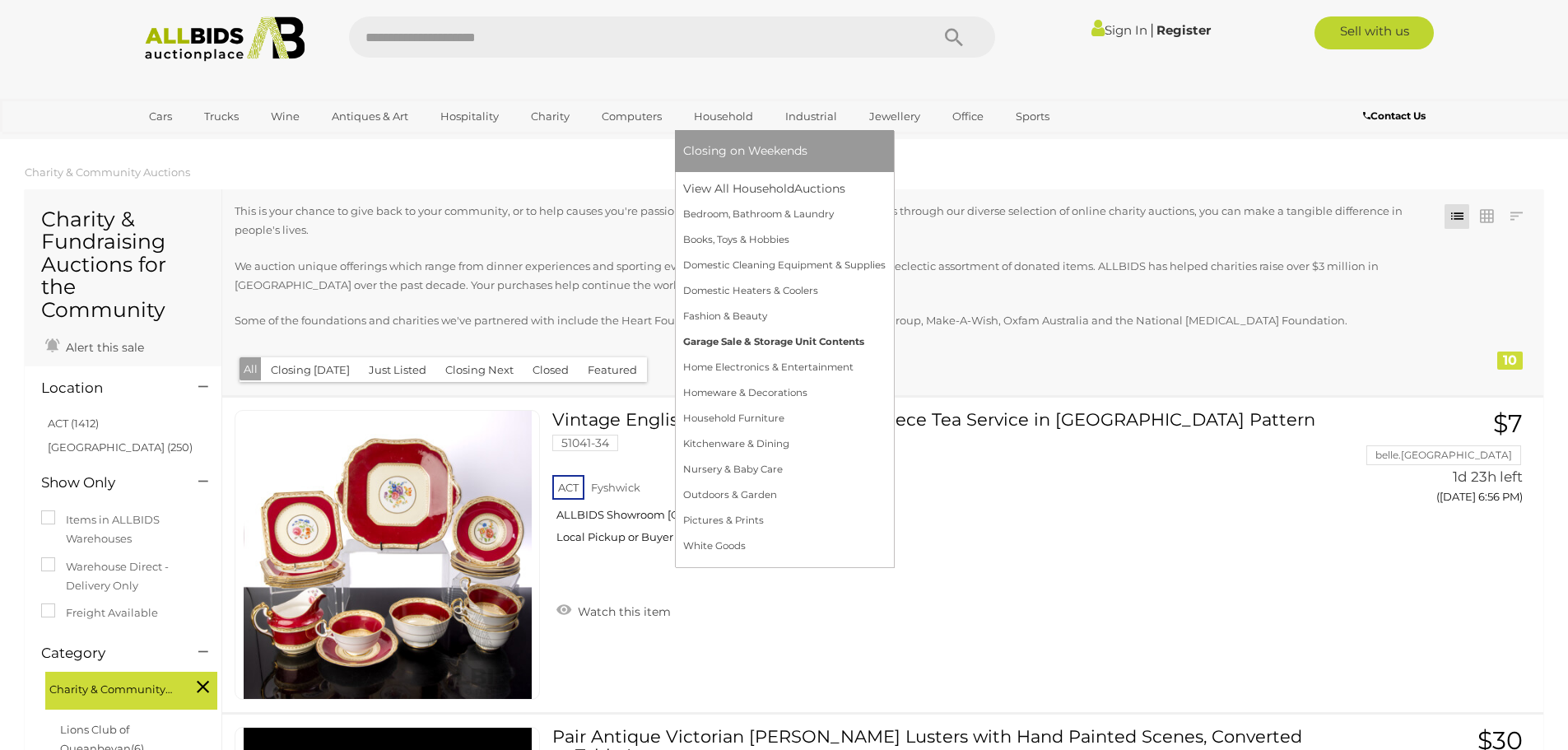
click at [715, 337] on link "Garage Sale & Storage Unit Contents" at bounding box center [784, 342] width 203 height 25
